Goal: Task Accomplishment & Management: Use online tool/utility

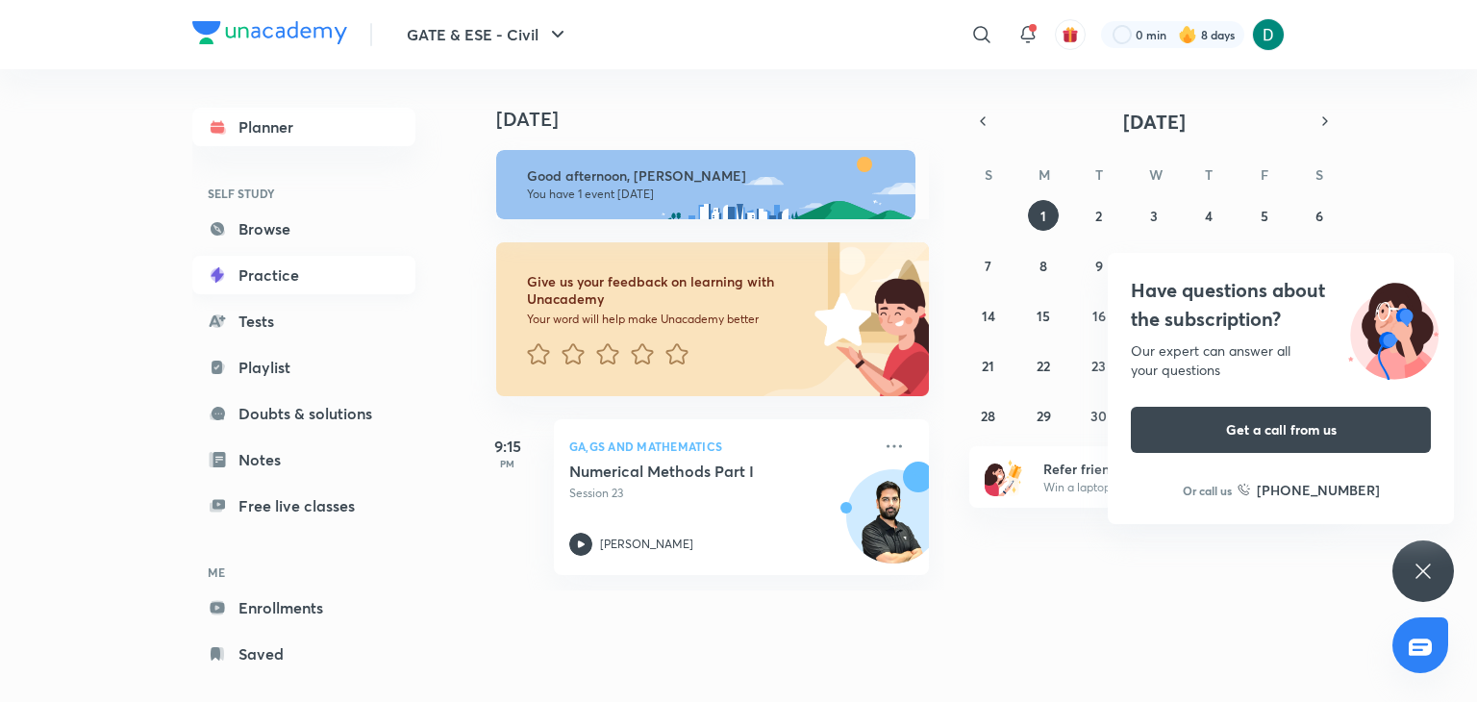
click at [243, 270] on link "Practice" at bounding box center [303, 275] width 223 height 38
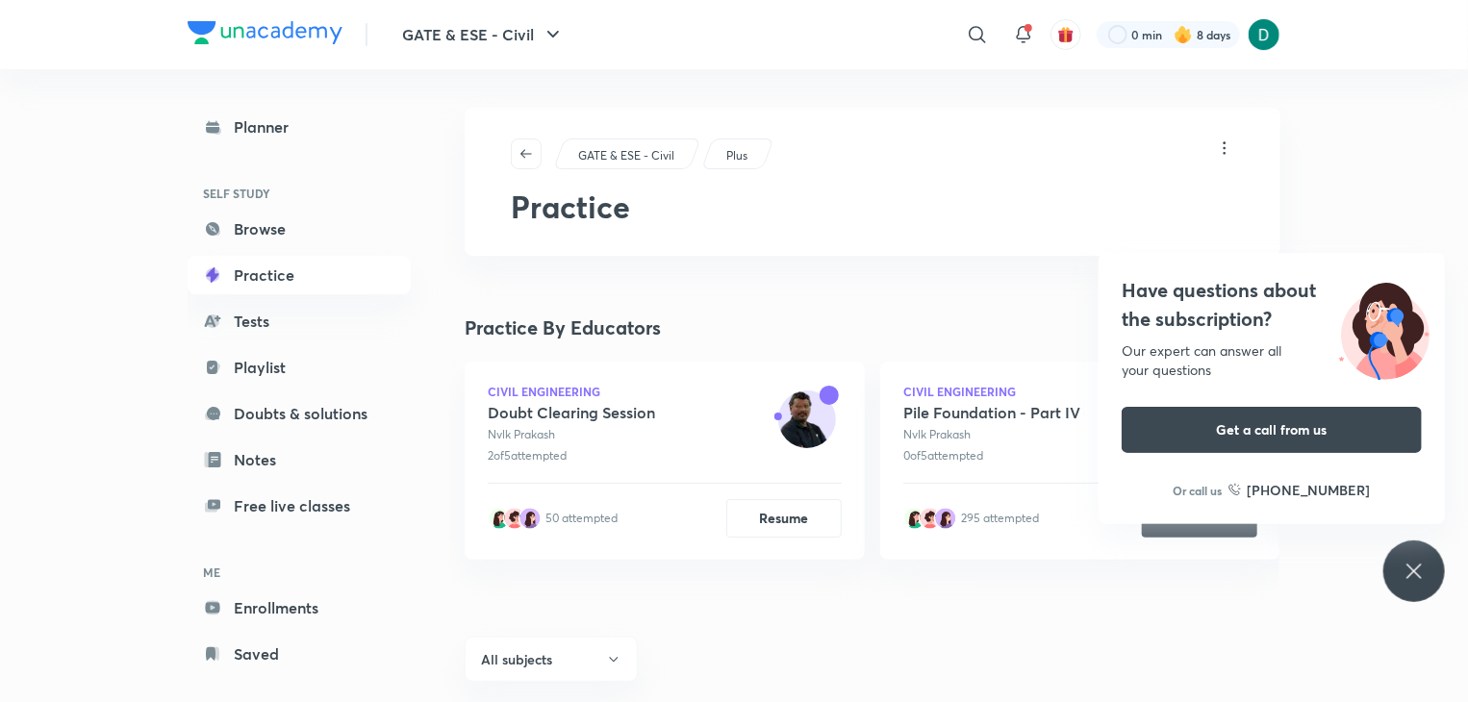
click at [1412, 565] on icon at bounding box center [1413, 571] width 23 height 23
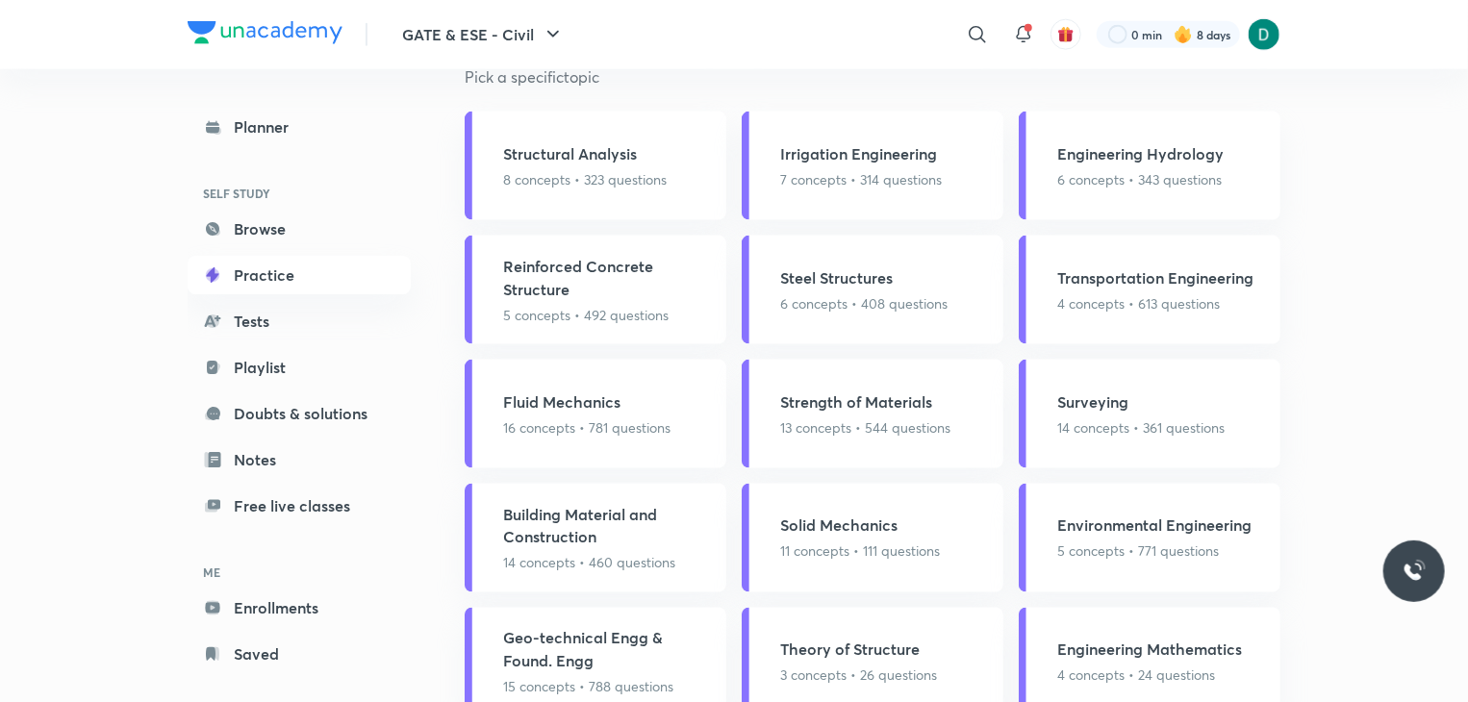
scroll to position [1189, 0]
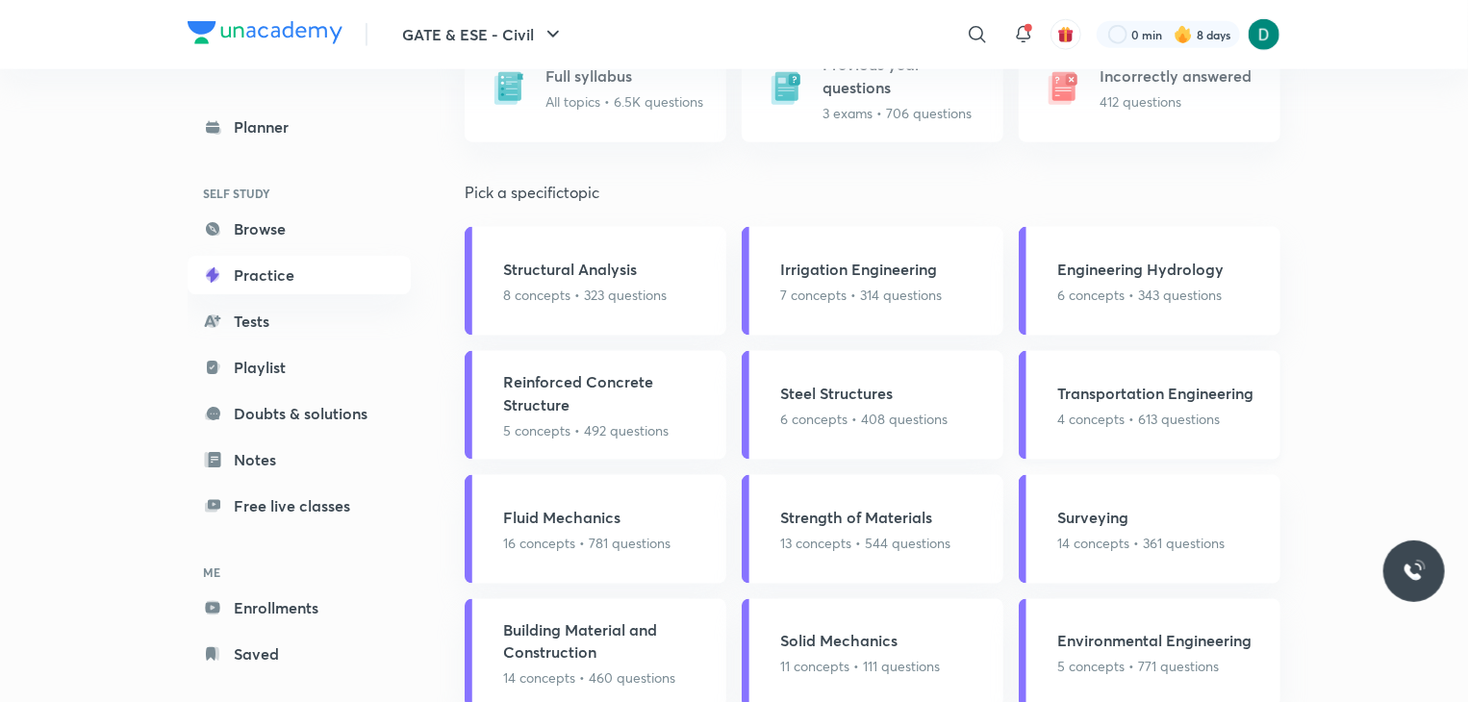
click at [1193, 403] on h5 "Transportation Engineering" at bounding box center [1155, 393] width 196 height 23
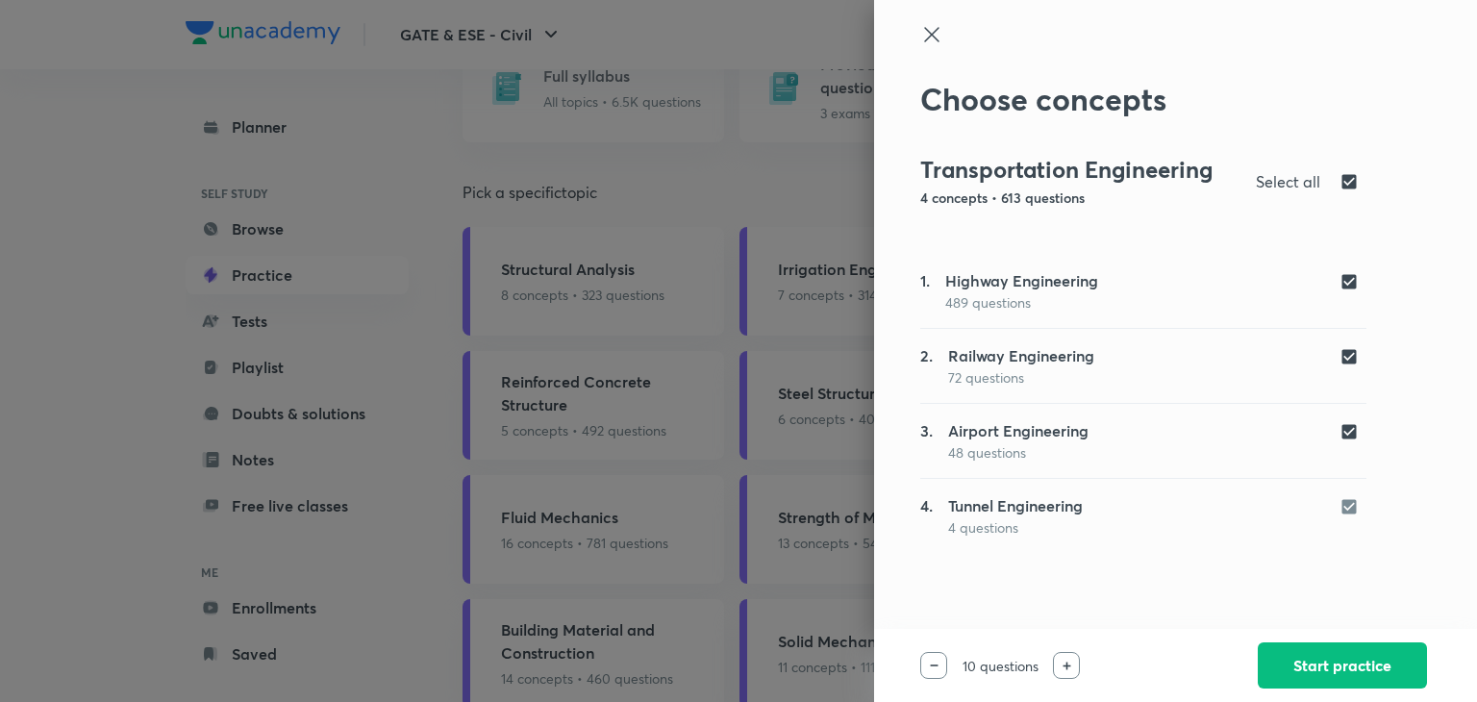
click at [1355, 509] on div at bounding box center [1353, 505] width 27 height 22
click at [1346, 506] on div at bounding box center [1353, 505] width 27 height 22
click at [1353, 435] on input "checkbox" at bounding box center [1353, 431] width 27 height 19
checkbox input "false"
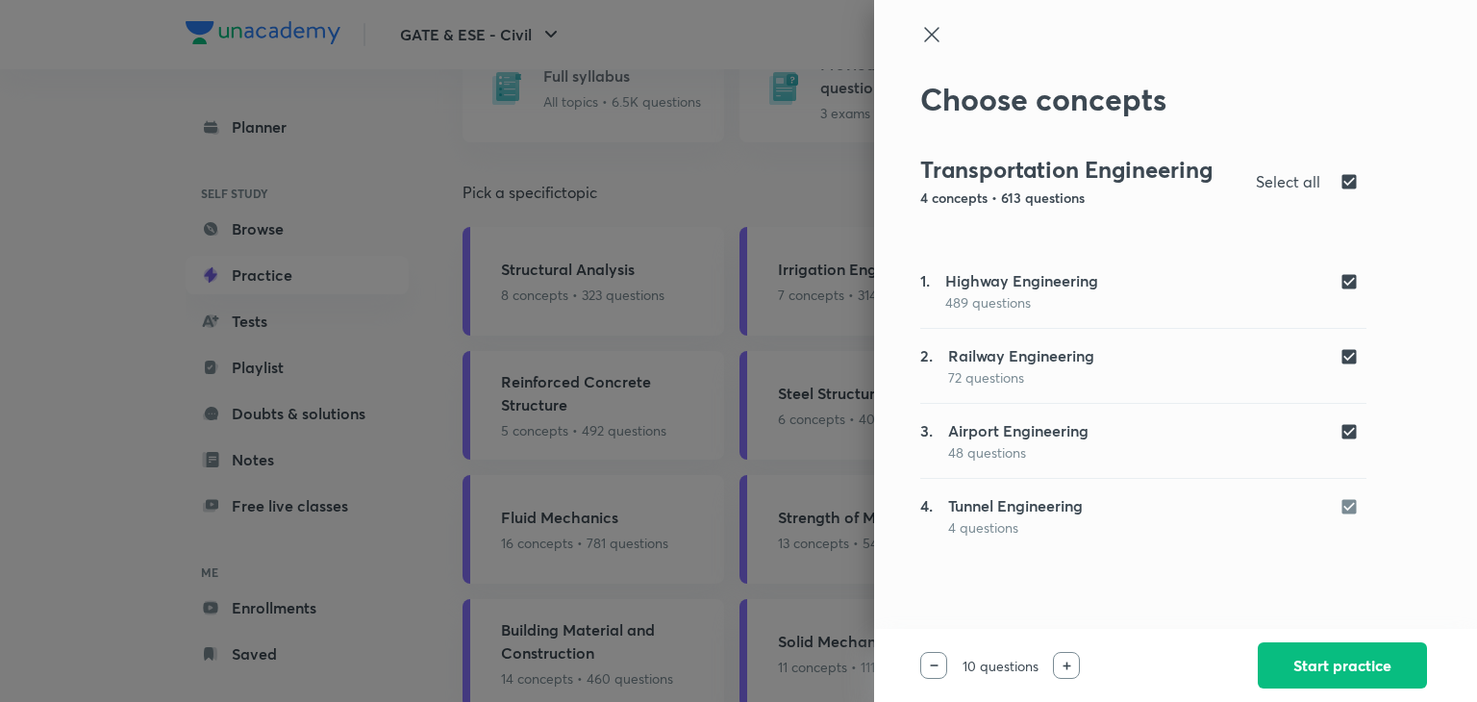
checkbox input "false"
click at [1350, 345] on div at bounding box center [1353, 355] width 27 height 22
click at [1346, 354] on input "checkbox" at bounding box center [1353, 356] width 27 height 19
checkbox input "false"
click at [930, 39] on icon at bounding box center [931, 34] width 23 height 23
